Goal: Task Accomplishment & Management: Complete application form

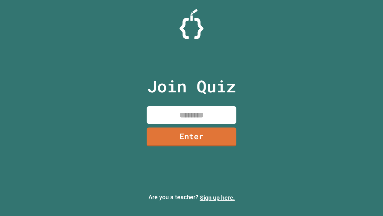
click at [217, 197] on link "Sign up here." at bounding box center [217, 197] width 35 height 7
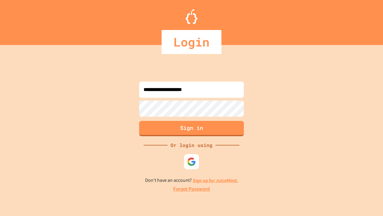
type input "**********"
